Goal: Use online tool/utility: Utilize a website feature to perform a specific function

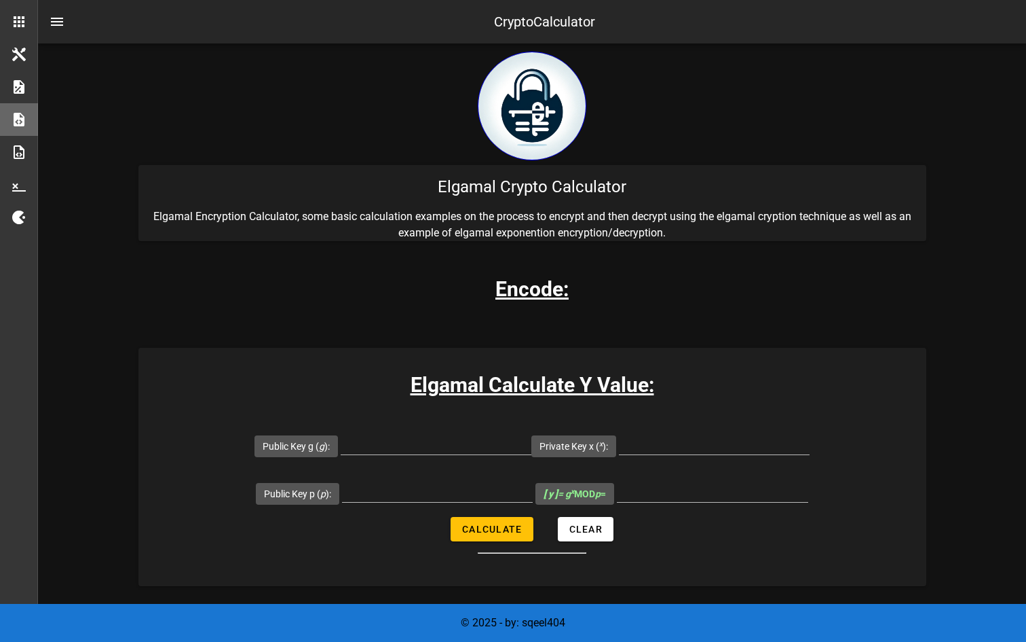
scroll to position [240, 0]
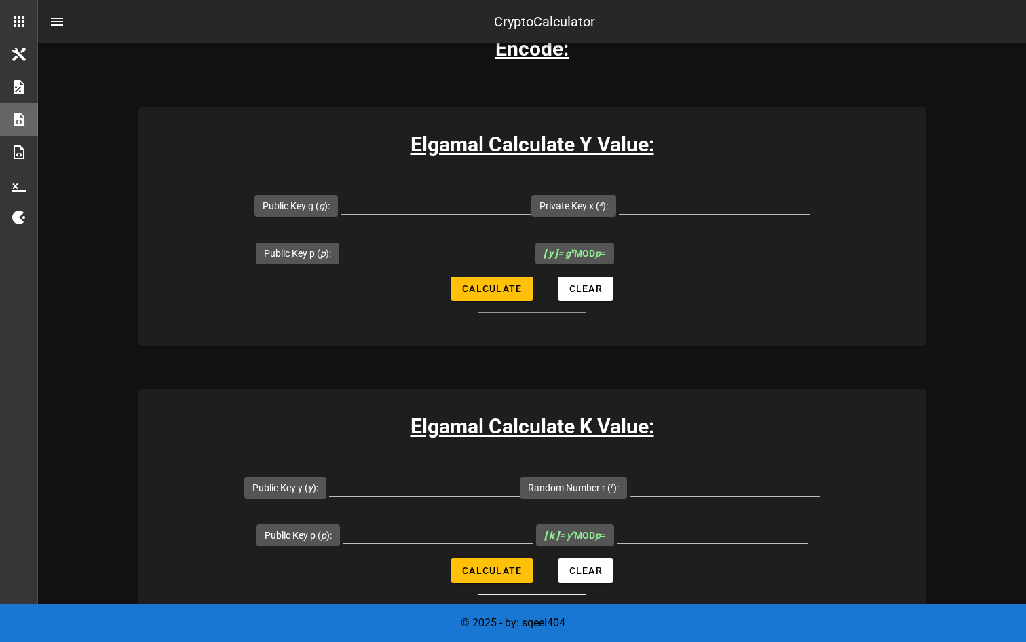
click at [482, 206] on input "Public Key g ( g ):" at bounding box center [436, 203] width 191 height 22
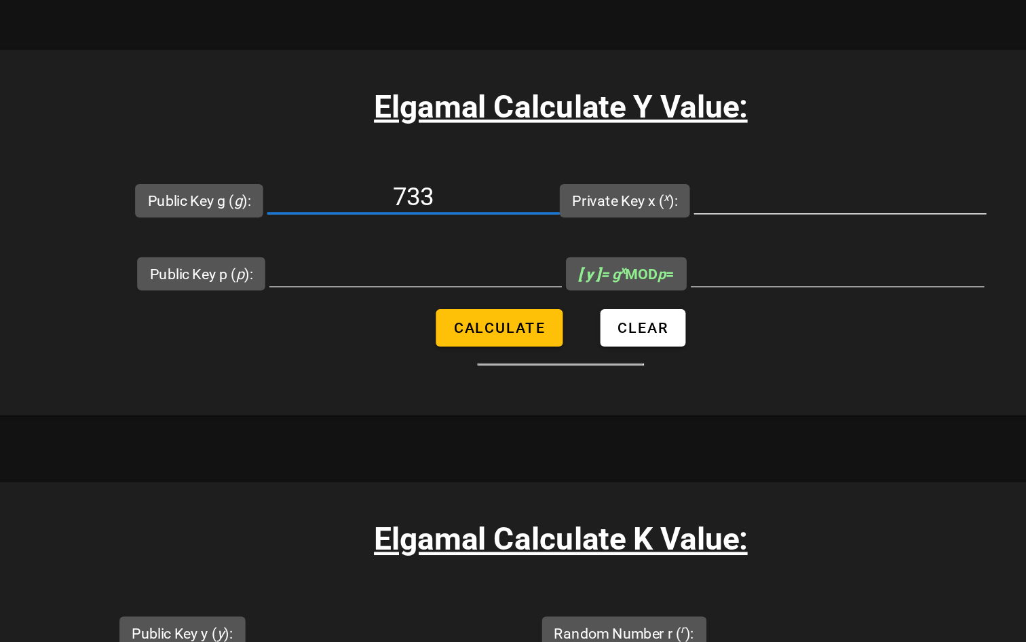
type input "733"
click at [640, 198] on input "Private Key x ( x ):" at bounding box center [714, 203] width 191 height 22
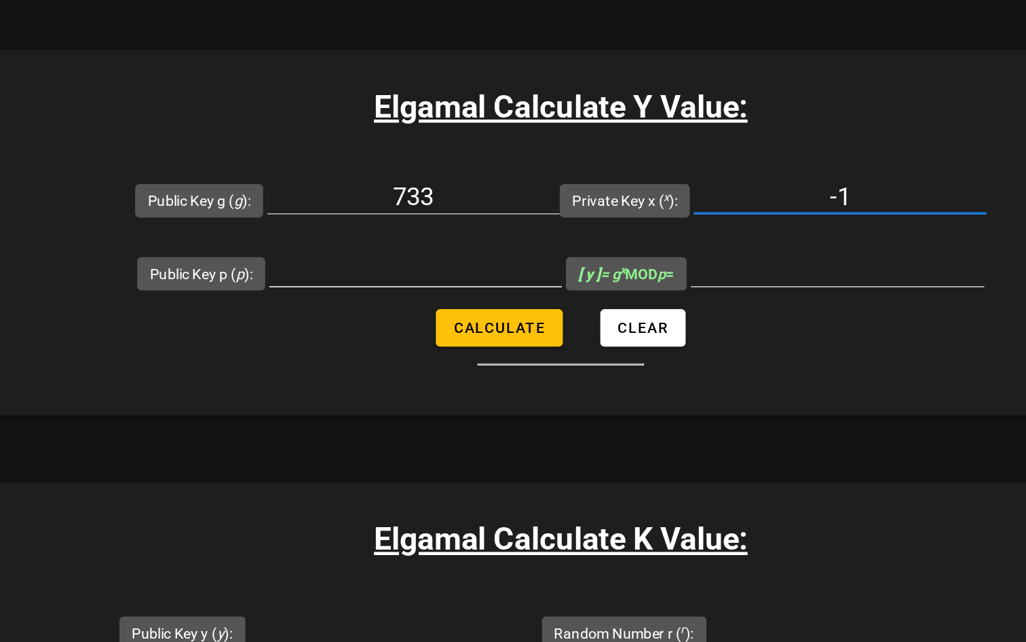
type input "-1"
click at [481, 247] on input "Public Key p ( p ):" at bounding box center [437, 251] width 191 height 22
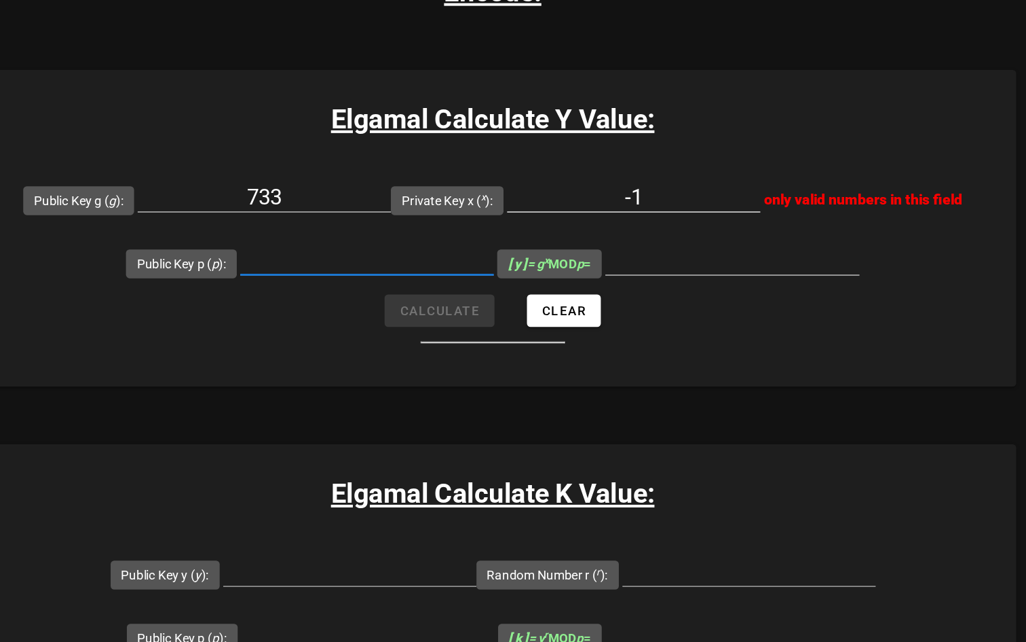
click at [683, 203] on input "-1" at bounding box center [638, 203] width 191 height 22
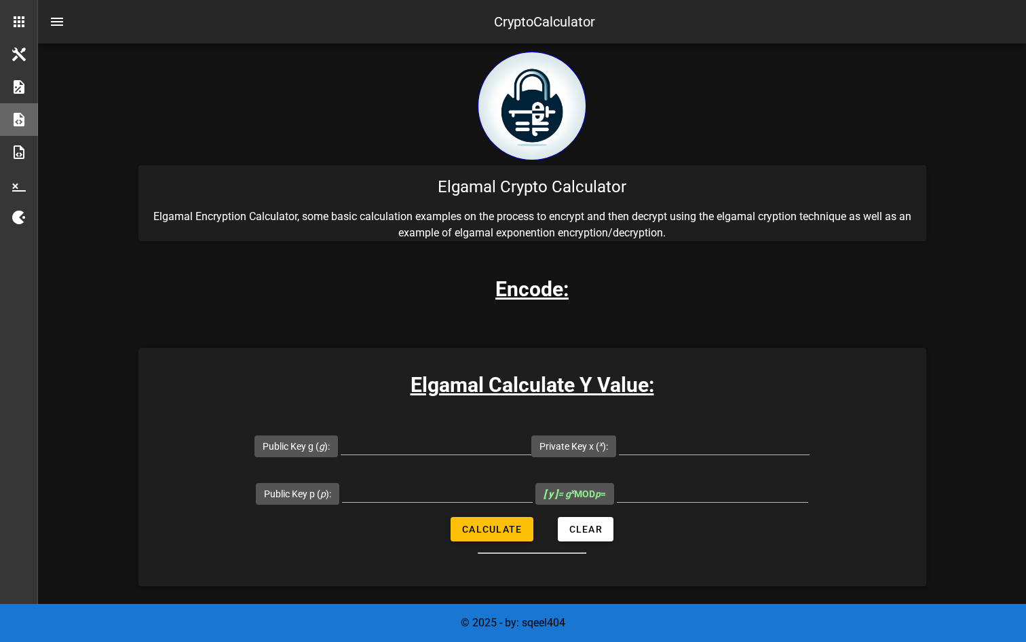
scroll to position [100, 0]
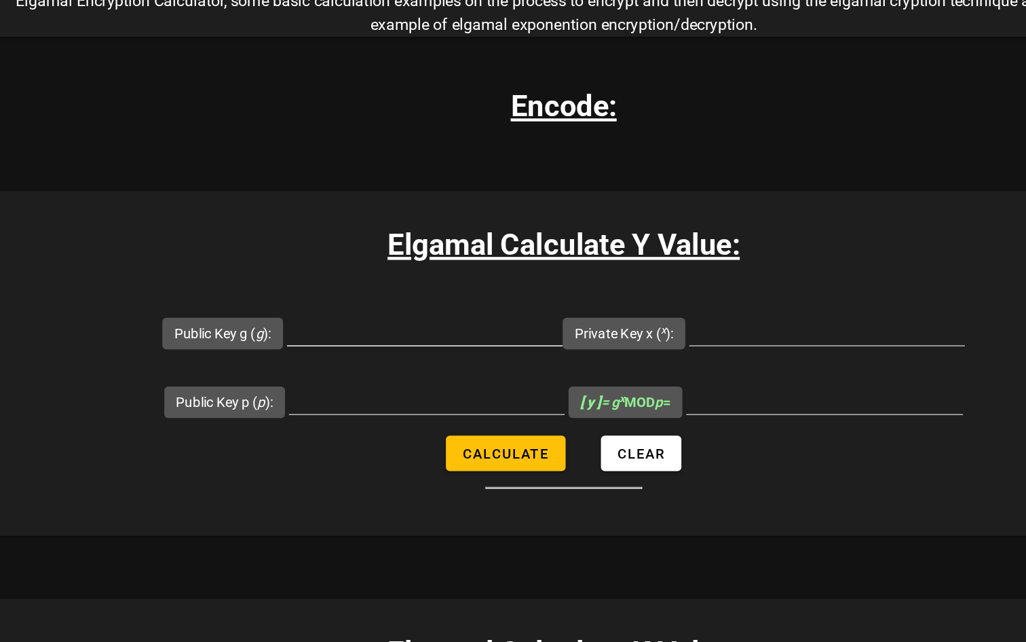
click at [405, 341] on input "Public Key g ( g ):" at bounding box center [436, 343] width 191 height 22
paste input "3921946"
type input "3921946"
click at [650, 350] on input "Private Key x ( x ):" at bounding box center [714, 343] width 191 height 22
type input "773"
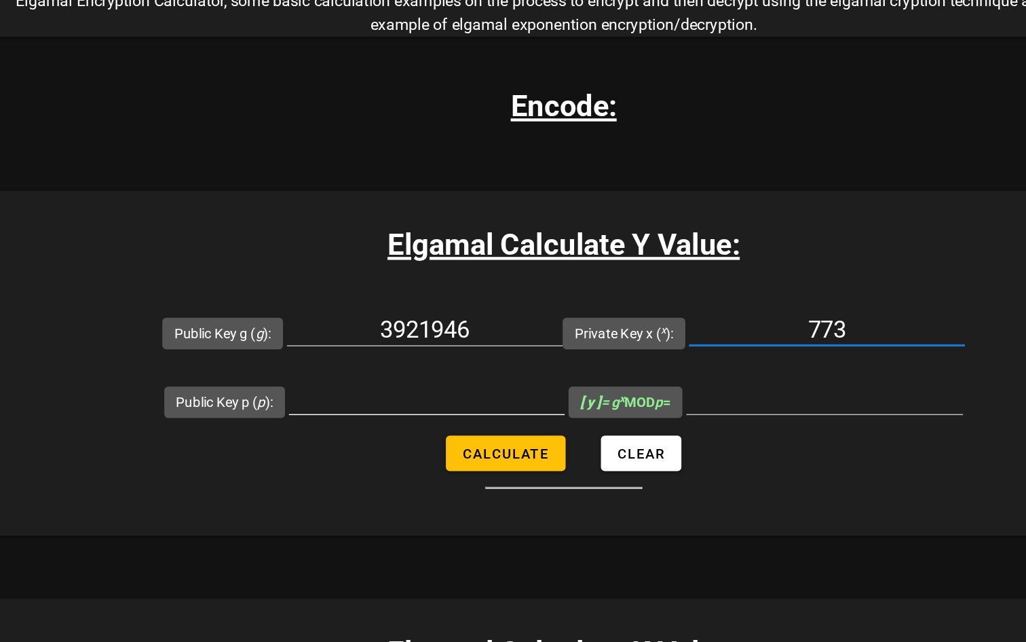
click at [442, 389] on input "Public Key p ( p ):" at bounding box center [437, 391] width 191 height 22
paste input "9782897"
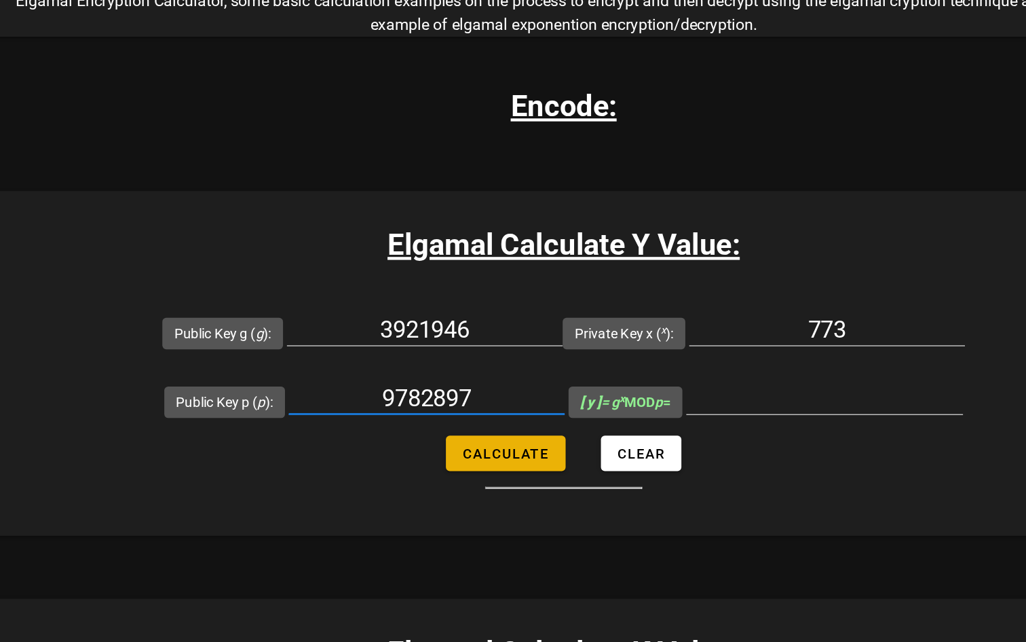
type input "9782897"
click at [512, 426] on span "Calculate" at bounding box center [492, 428] width 60 height 11
type input "9654119"
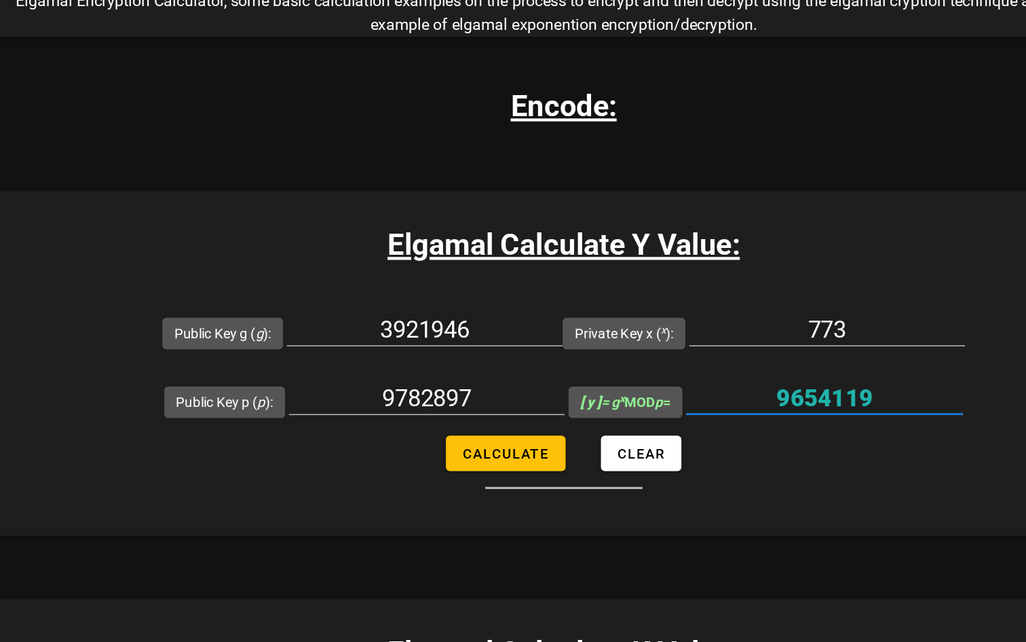
drag, startPoint x: 682, startPoint y: 388, endPoint x: 741, endPoint y: 387, distance: 58.4
click at [741, 387] on input "9654119" at bounding box center [712, 391] width 191 height 22
click at [485, 345] on input "3921946" at bounding box center [436, 343] width 191 height 22
paste input "9654119"
type input "9654119"
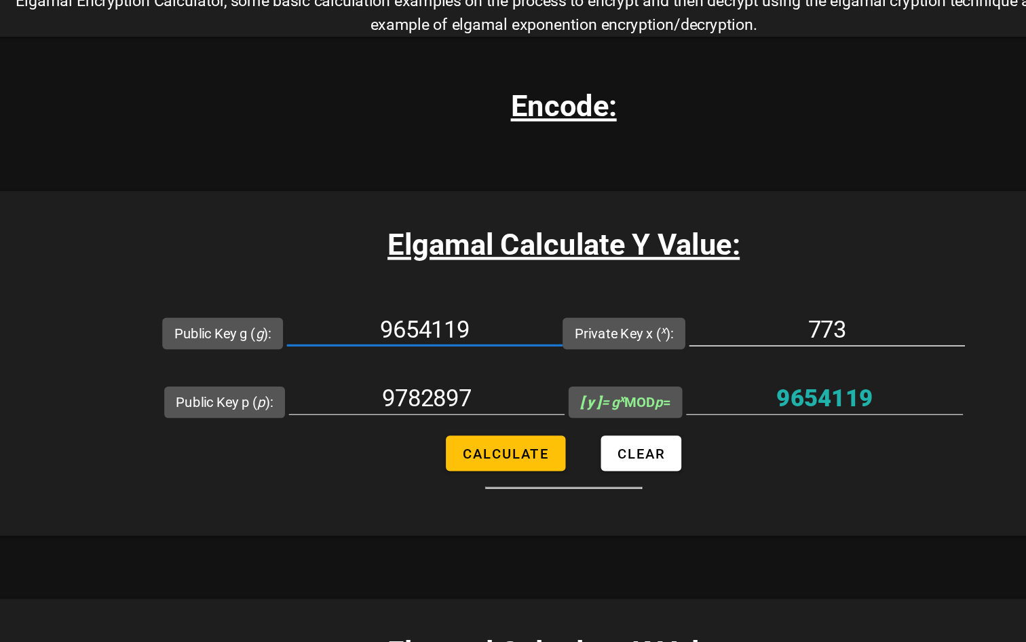
click at [715, 340] on input "773" at bounding box center [714, 343] width 191 height 22
paste input "5147597"
type input "5147597"
click at [429, 398] on input "9782897" at bounding box center [437, 391] width 191 height 22
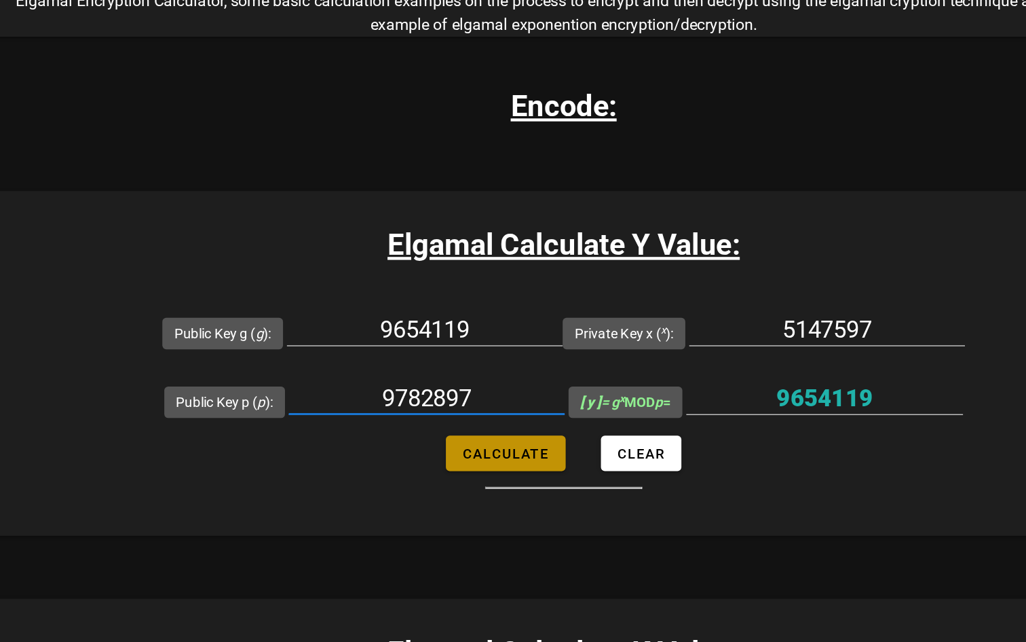
click at [527, 424] on button "Calculate" at bounding box center [492, 428] width 82 height 24
type input "3921946"
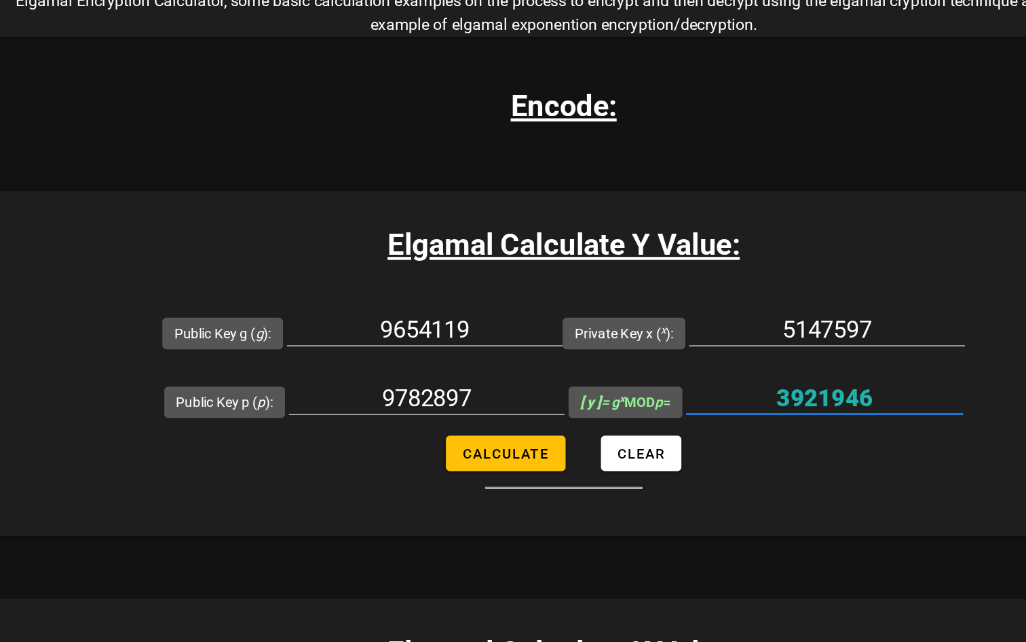
drag, startPoint x: 747, startPoint y: 392, endPoint x: 678, endPoint y: 392, distance: 69.9
click at [678, 392] on input "3921946" at bounding box center [712, 391] width 191 height 22
